Goal: Task Accomplishment & Management: Manage account settings

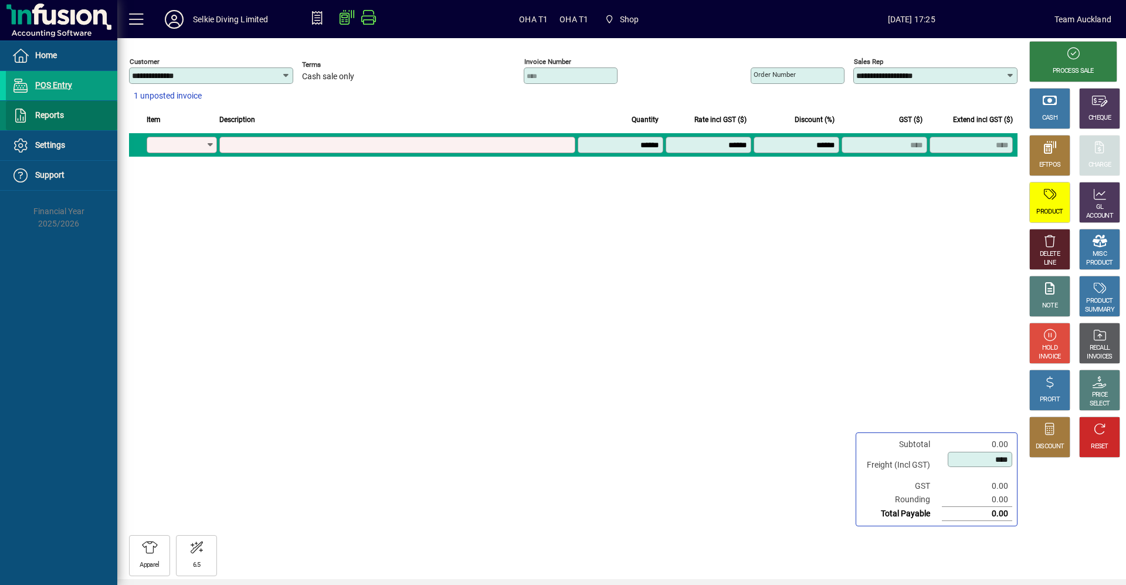
click at [54, 114] on span "Reports" at bounding box center [49, 114] width 29 height 9
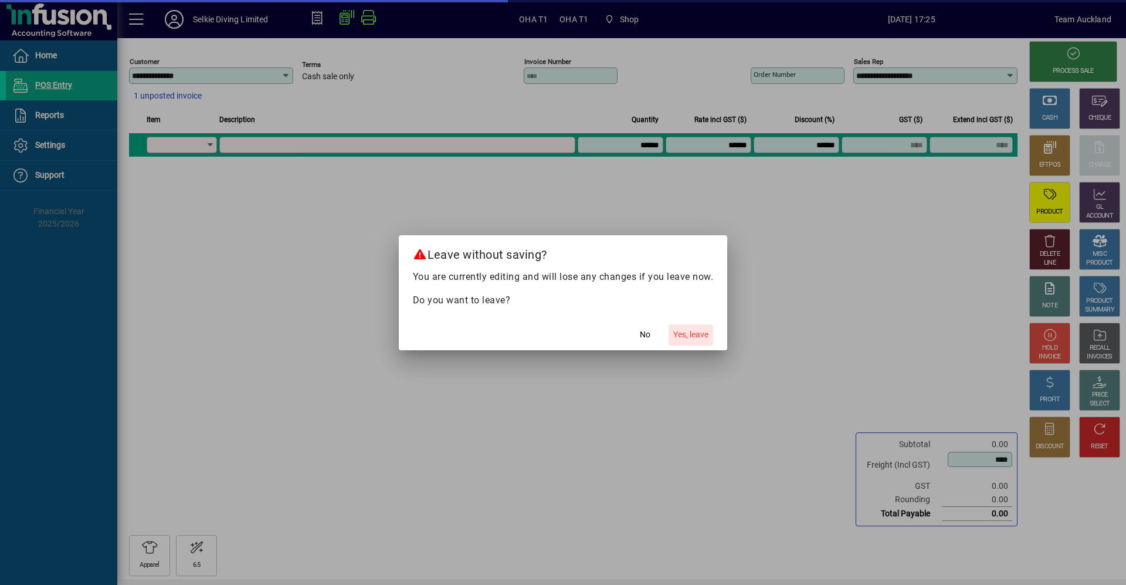
click at [681, 337] on span "Yes, leave" at bounding box center [690, 334] width 35 height 12
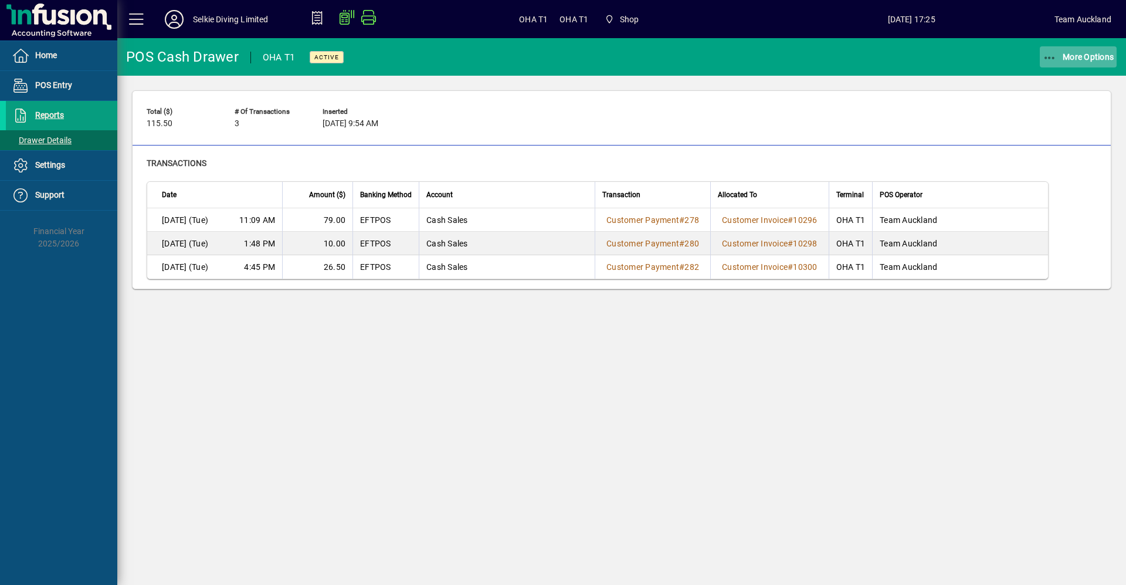
click at [1079, 52] on span "More Options" at bounding box center [1078, 56] width 72 height 9
click at [1048, 85] on span "Remove" at bounding box center [1067, 83] width 98 height 14
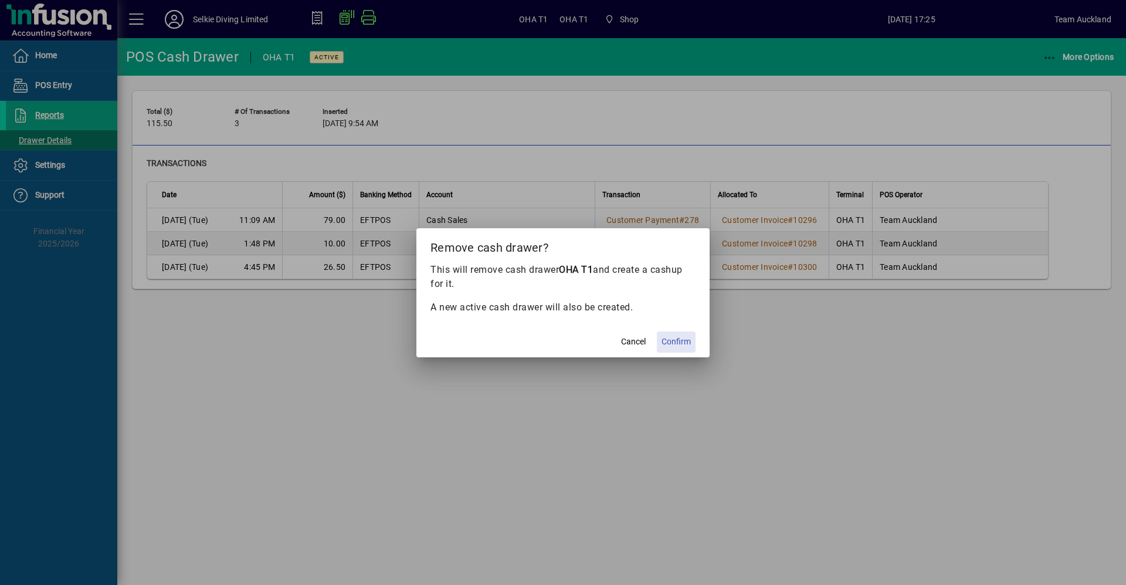
click at [670, 344] on span "Confirm" at bounding box center [675, 341] width 29 height 12
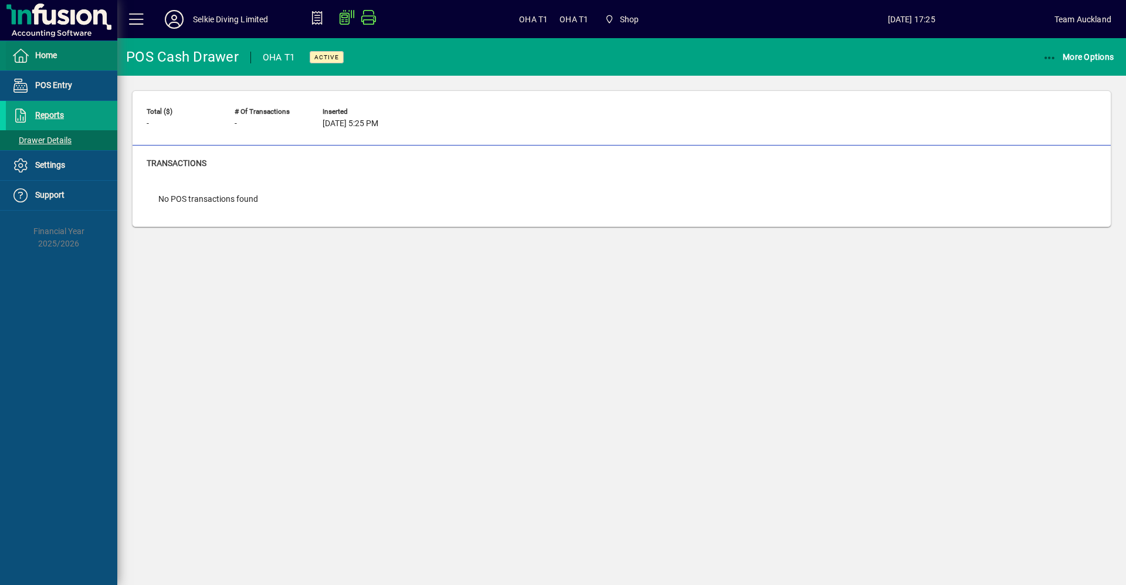
click at [52, 59] on span "Home" at bounding box center [46, 54] width 22 height 9
